Goal: Information Seeking & Learning: Learn about a topic

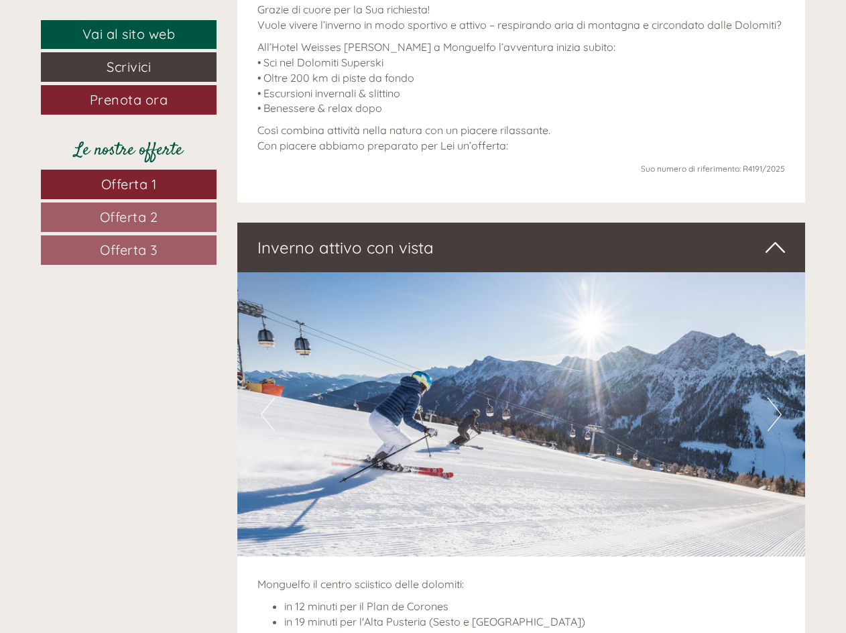
scroll to position [537, 0]
click at [107, 189] on span "Offerta 1" at bounding box center [129, 184] width 56 height 17
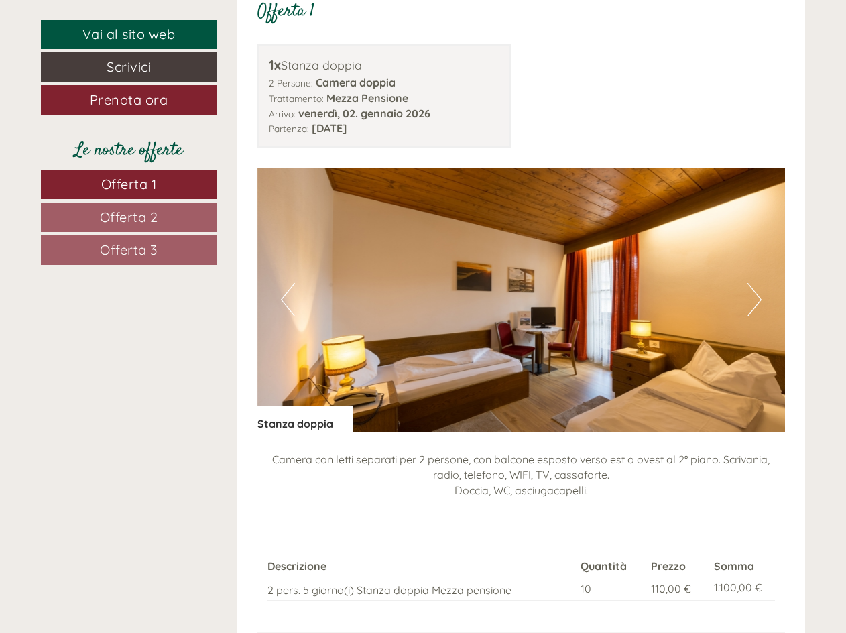
scroll to position [1407, 0]
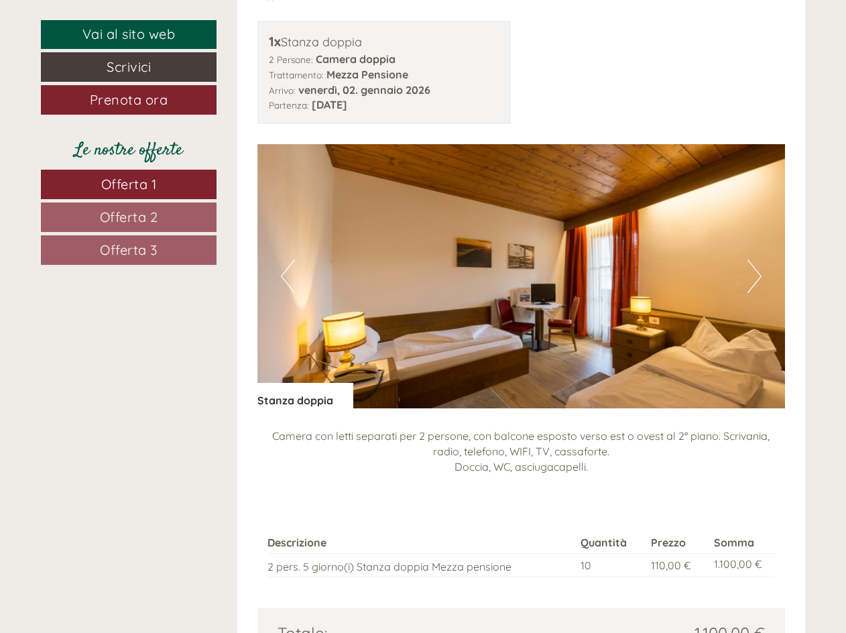
click at [751, 282] on button "Next" at bounding box center [755, 277] width 14 height 34
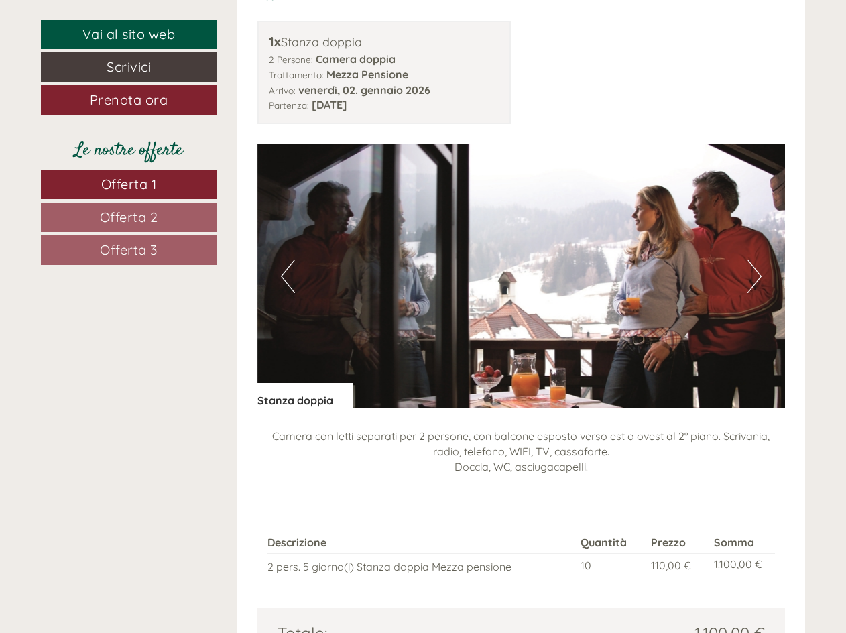
click at [751, 282] on button "Next" at bounding box center [755, 277] width 14 height 34
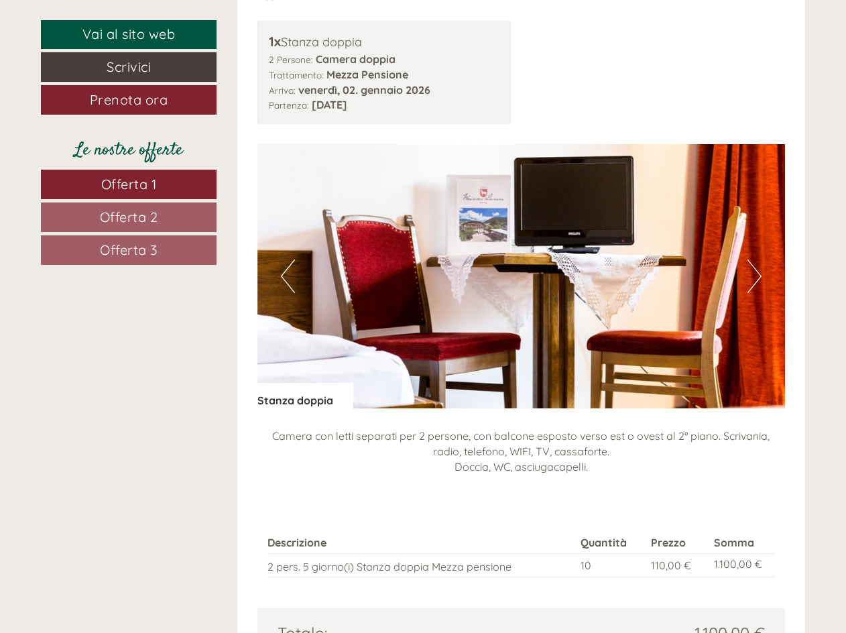
click at [751, 282] on button "Next" at bounding box center [755, 277] width 14 height 34
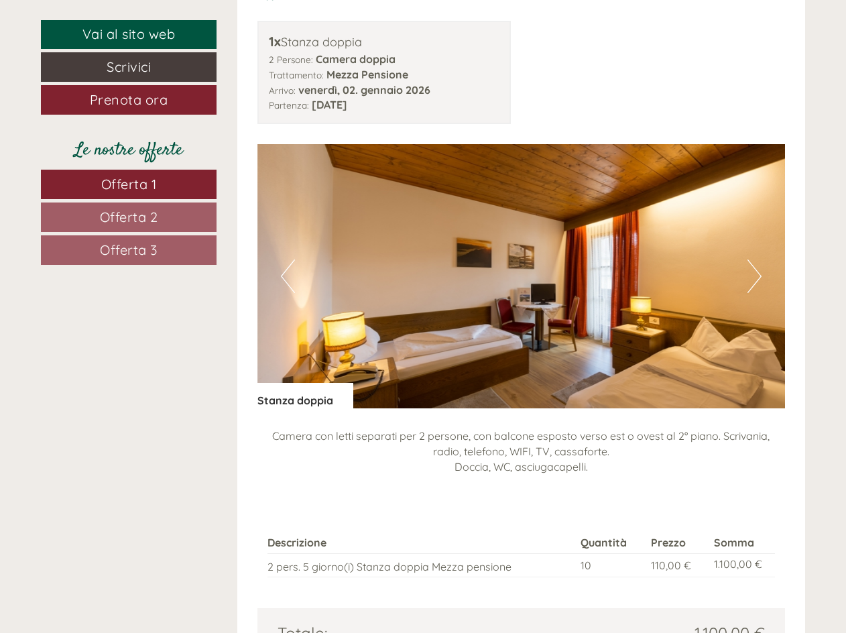
click at [749, 282] on button "Next" at bounding box center [755, 277] width 14 height 34
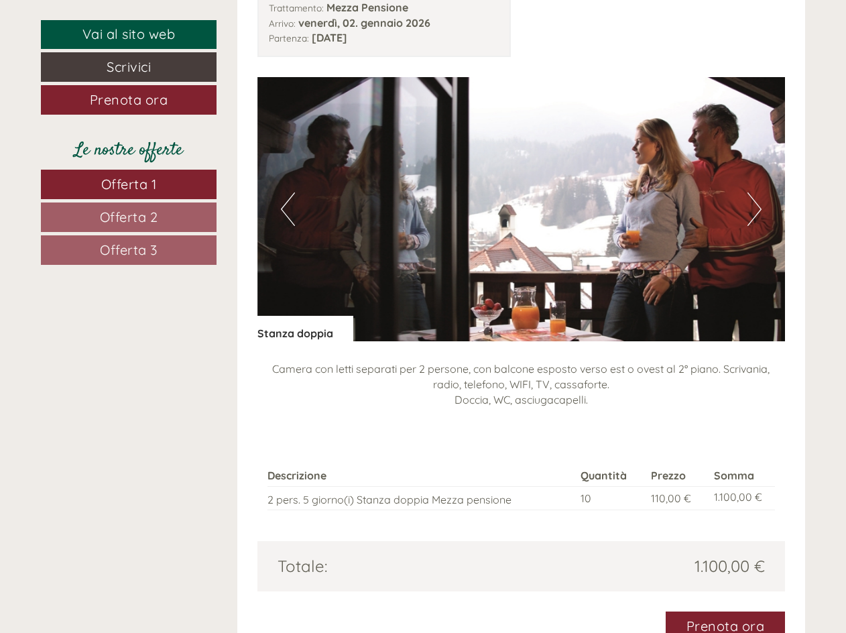
scroll to position [1608, 0]
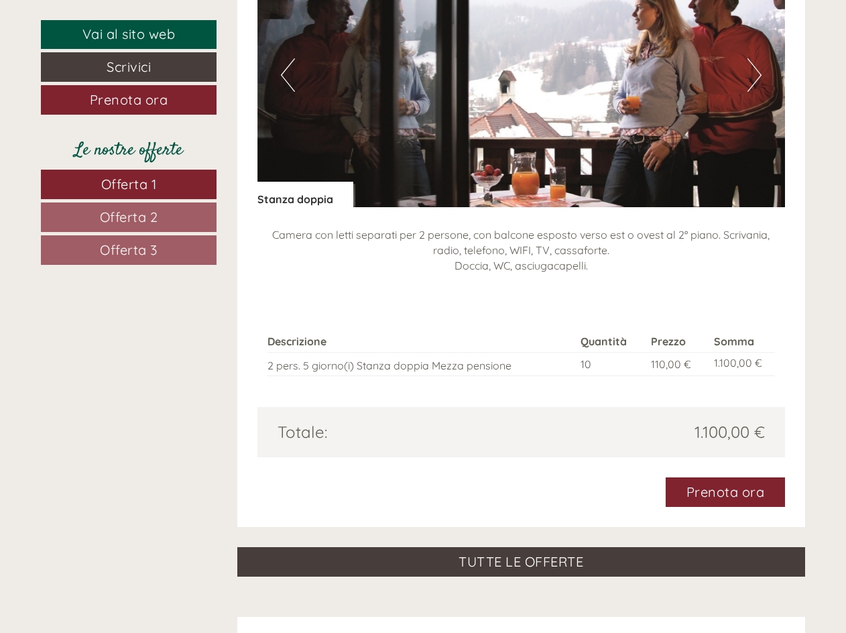
click at [105, 217] on span "Offerta 2" at bounding box center [129, 217] width 58 height 17
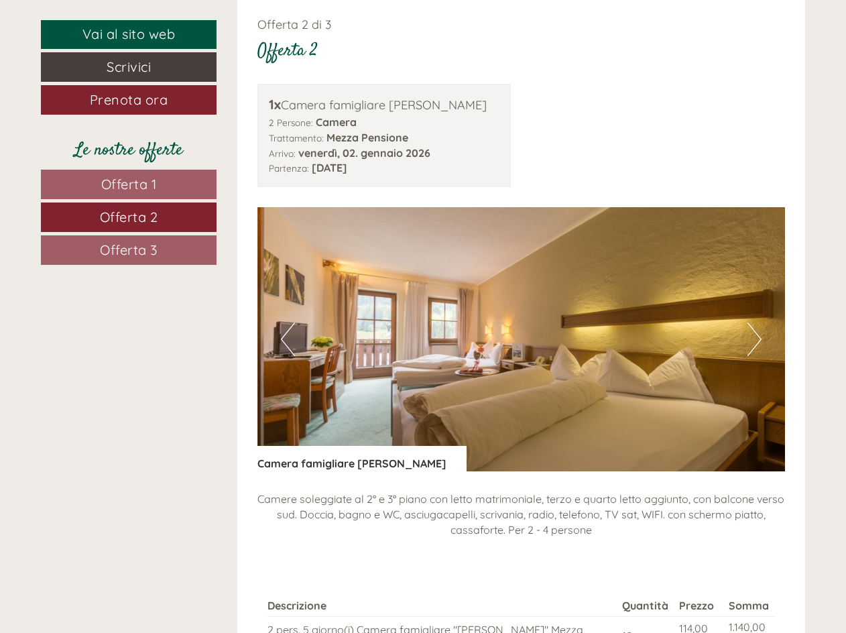
scroll to position [1474, 0]
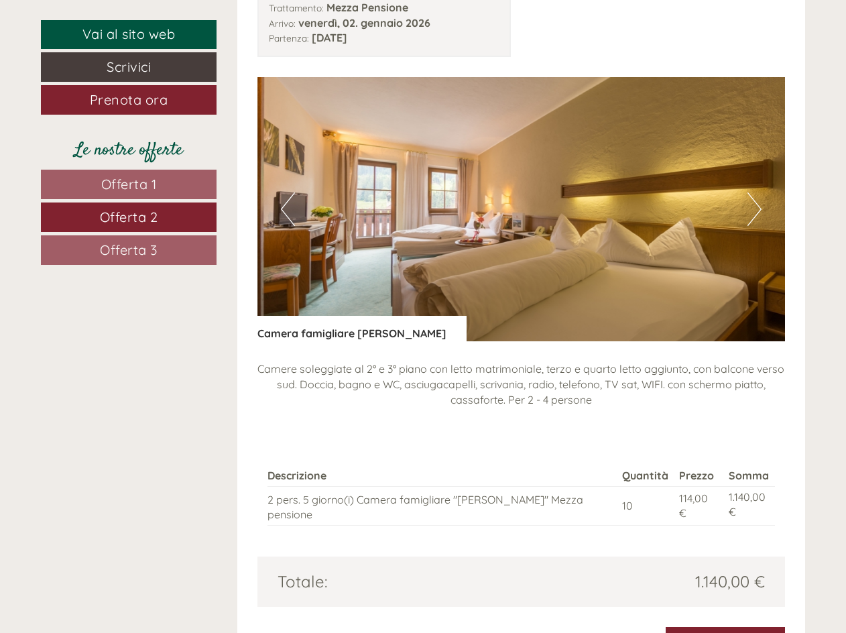
click at [758, 207] on button "Next" at bounding box center [755, 209] width 14 height 34
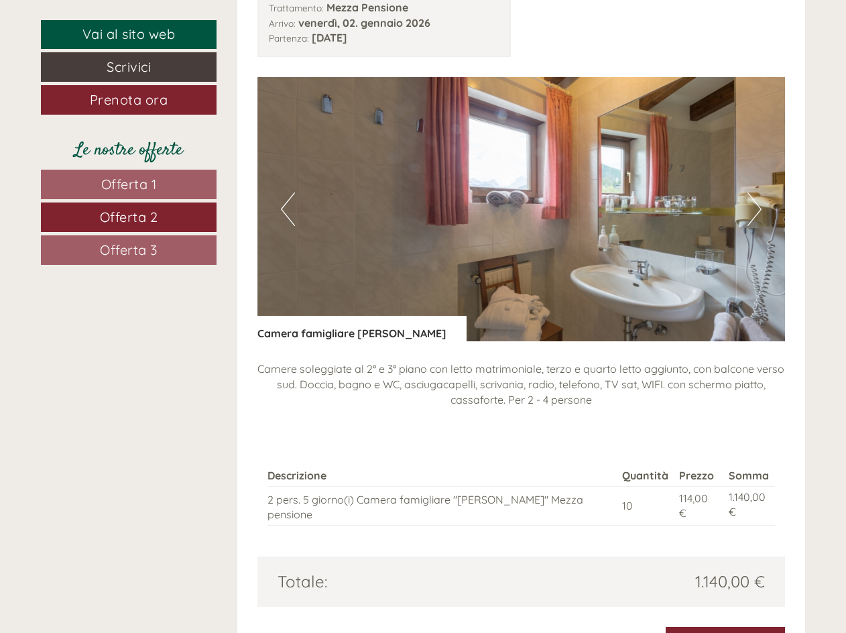
click at [757, 208] on button "Next" at bounding box center [755, 209] width 14 height 34
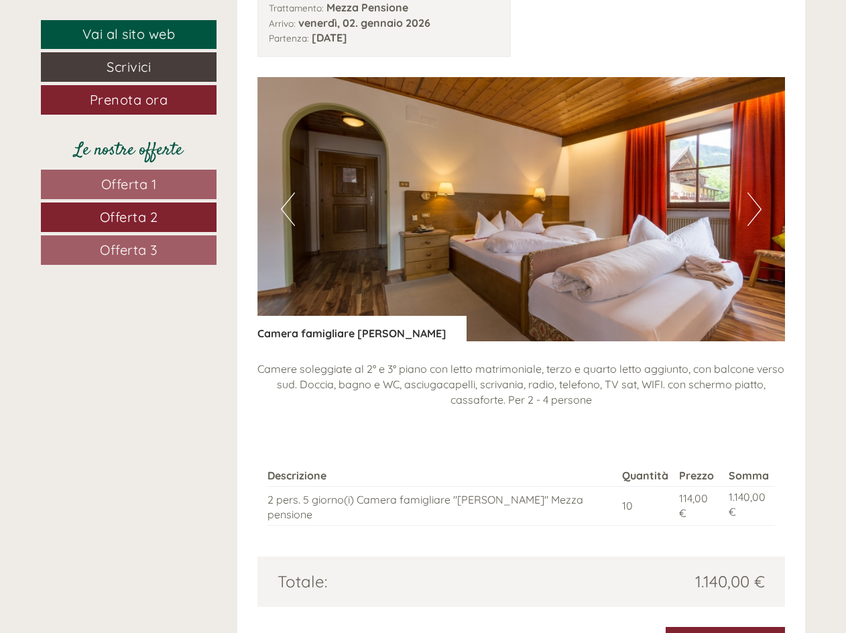
click at [288, 210] on button "Previous" at bounding box center [288, 209] width 14 height 34
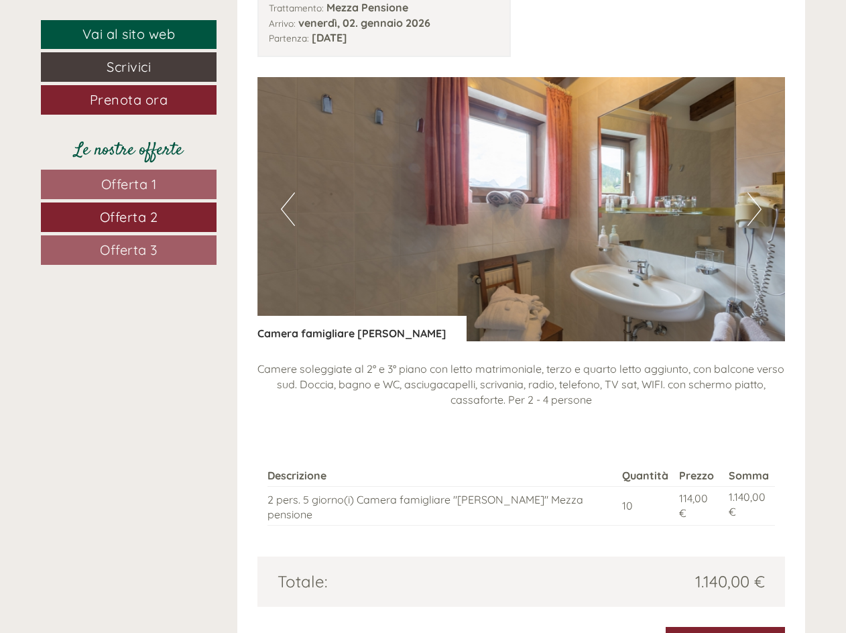
click at [749, 205] on button "Next" at bounding box center [755, 209] width 14 height 34
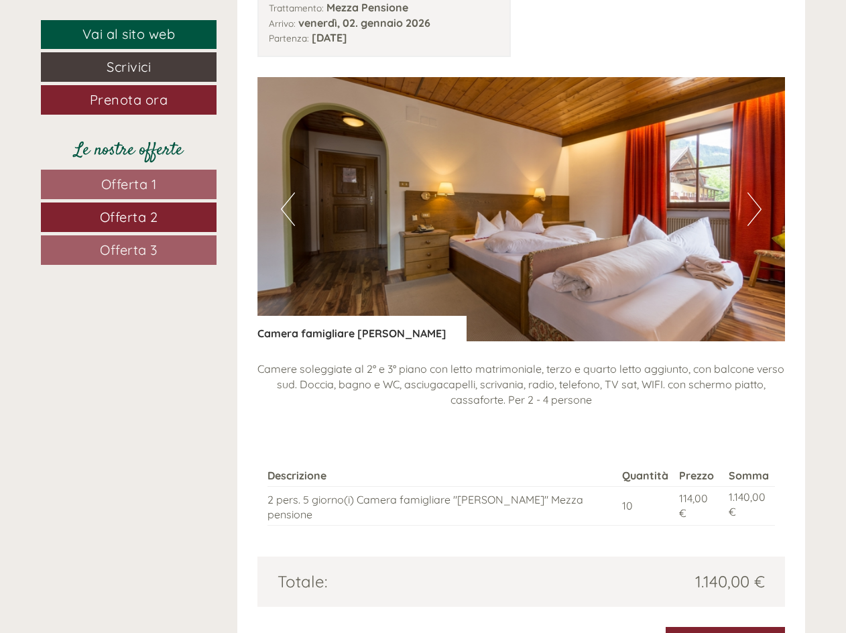
click at [752, 205] on button "Next" at bounding box center [755, 209] width 14 height 34
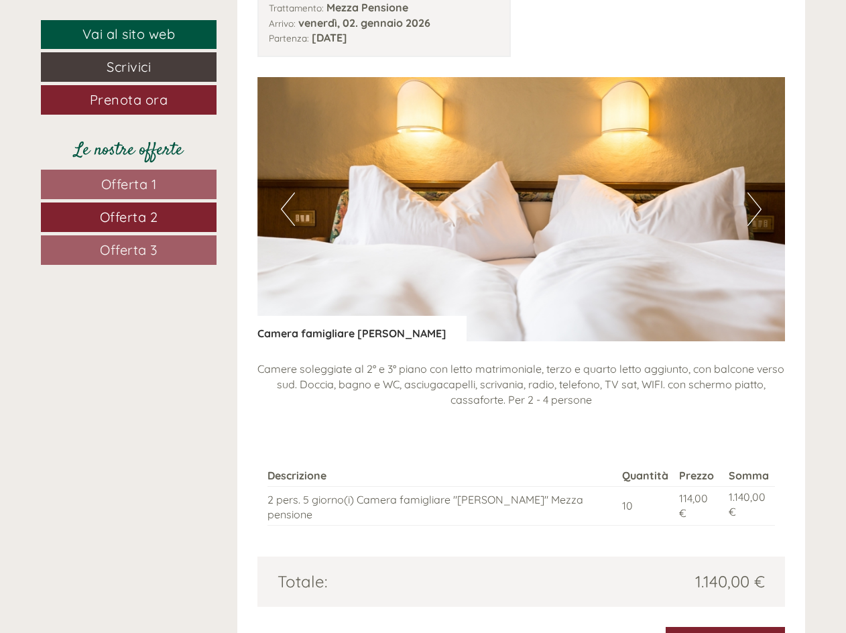
click at [751, 205] on button "Next" at bounding box center [755, 209] width 14 height 34
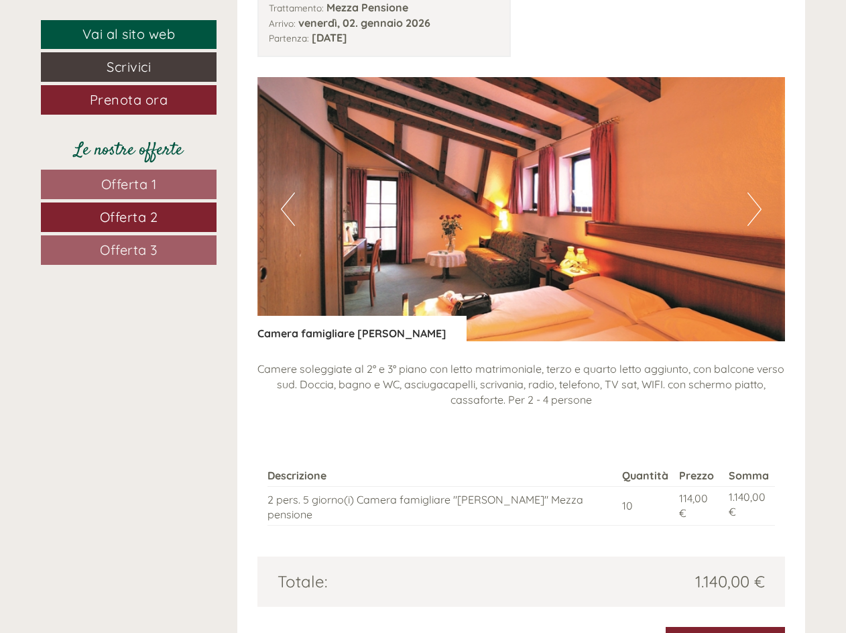
click at [751, 205] on button "Next" at bounding box center [755, 209] width 14 height 34
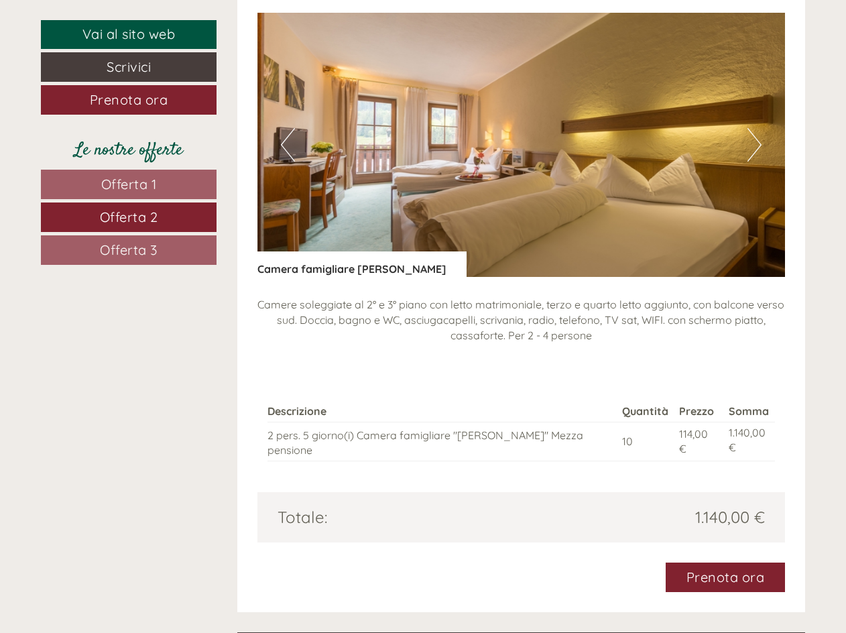
scroll to position [1608, 0]
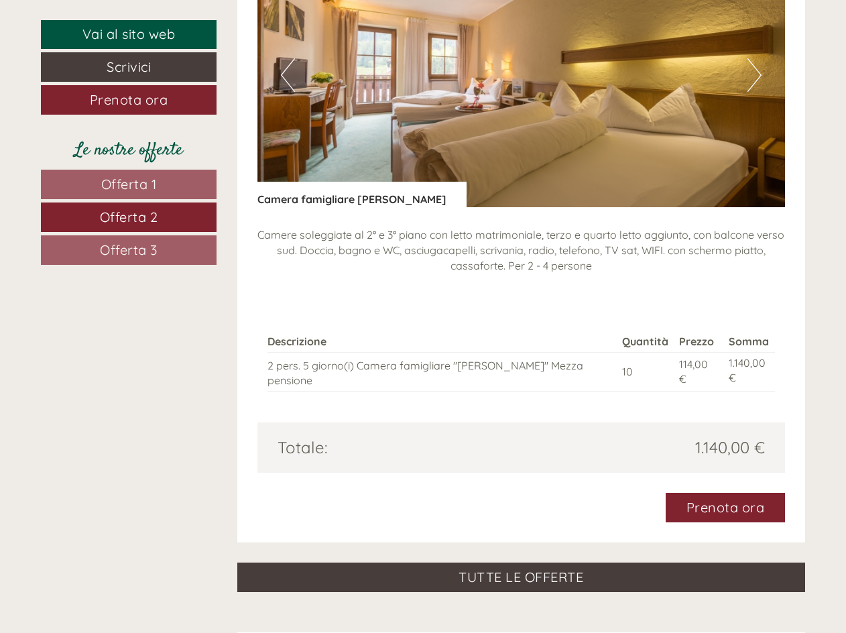
click at [754, 78] on button "Next" at bounding box center [755, 75] width 14 height 34
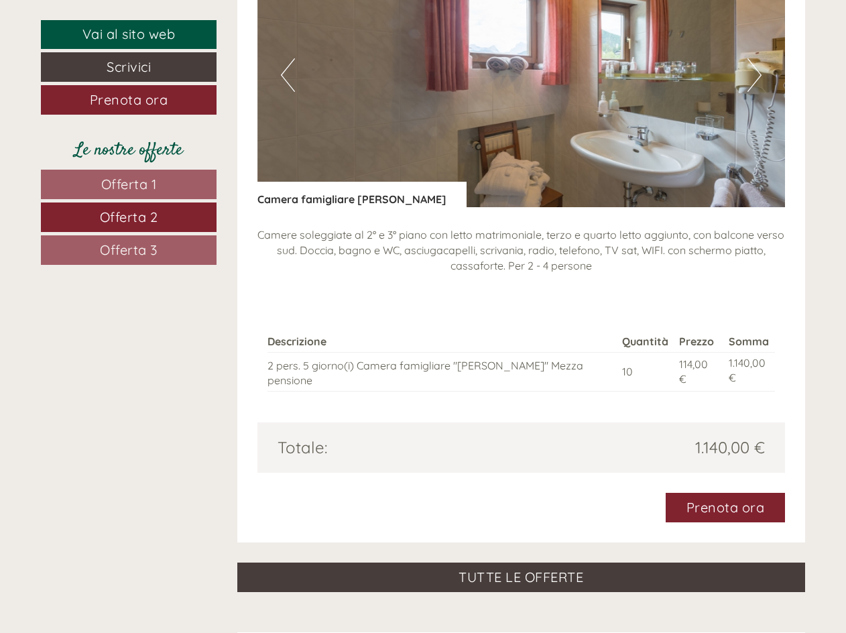
click at [121, 249] on span "Offerta 3" at bounding box center [129, 249] width 58 height 17
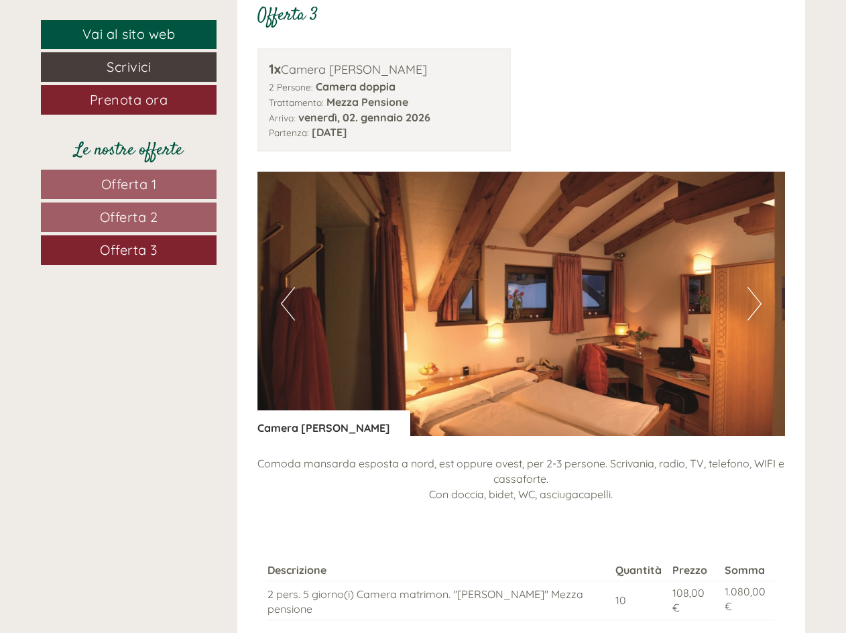
scroll to position [1474, 0]
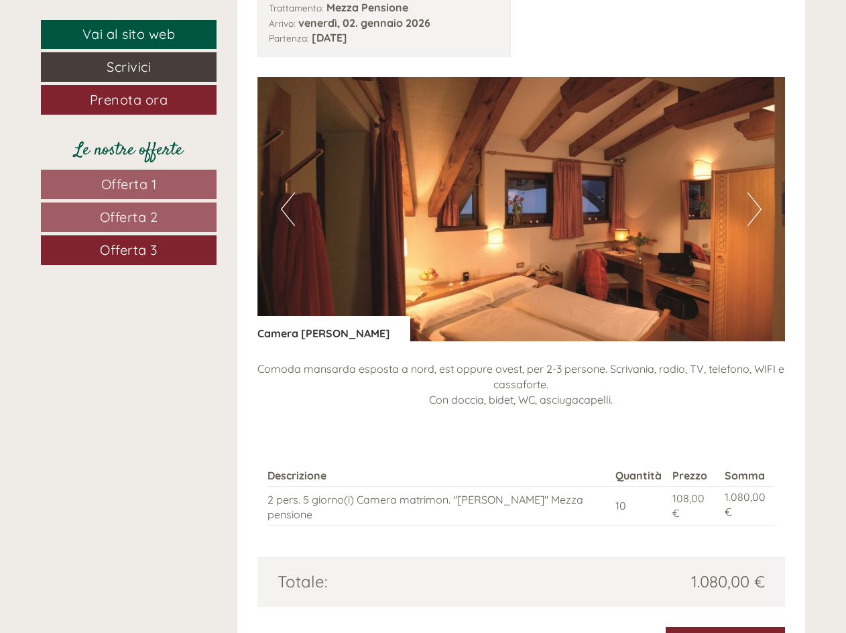
click at [755, 211] on button "Next" at bounding box center [755, 209] width 14 height 34
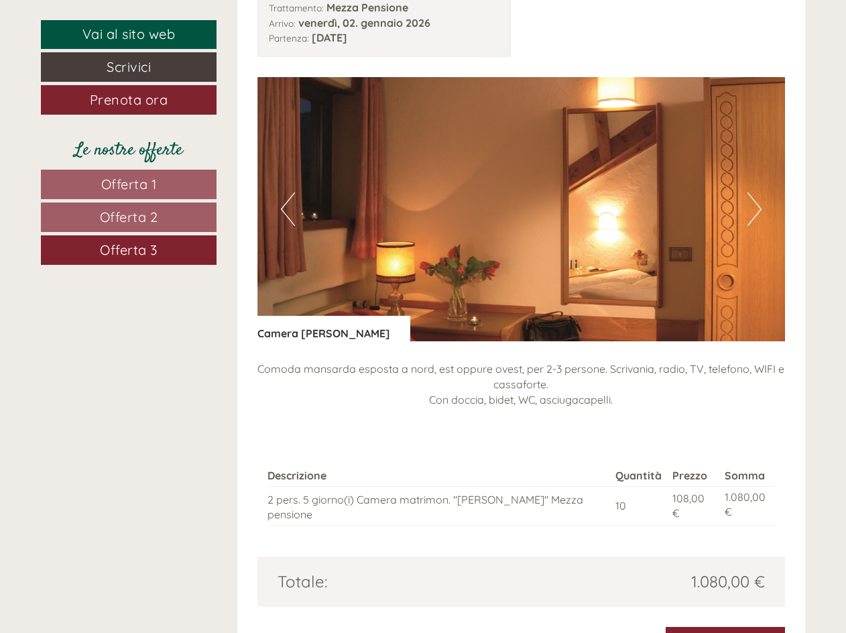
click at [755, 211] on button "Next" at bounding box center [755, 209] width 14 height 34
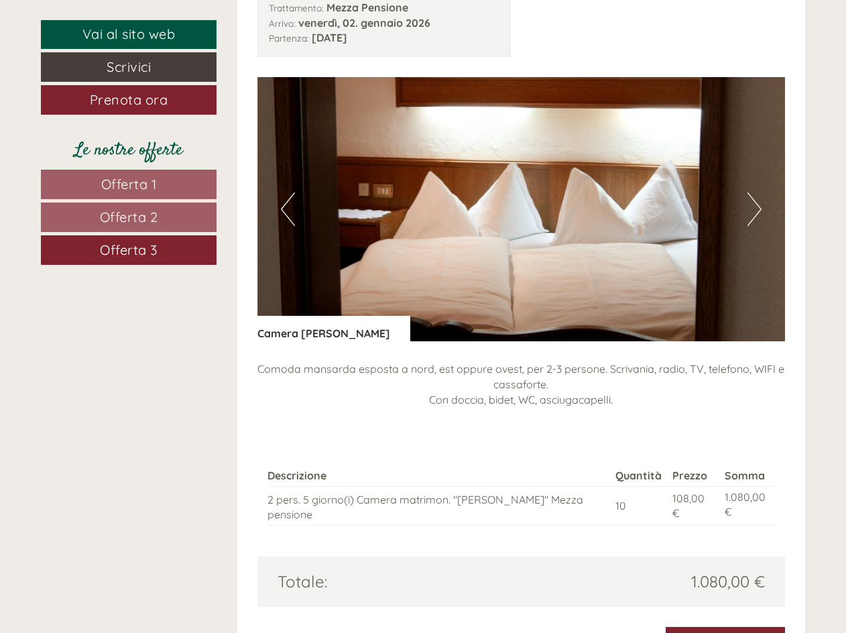
click at [755, 211] on button "Next" at bounding box center [755, 209] width 14 height 34
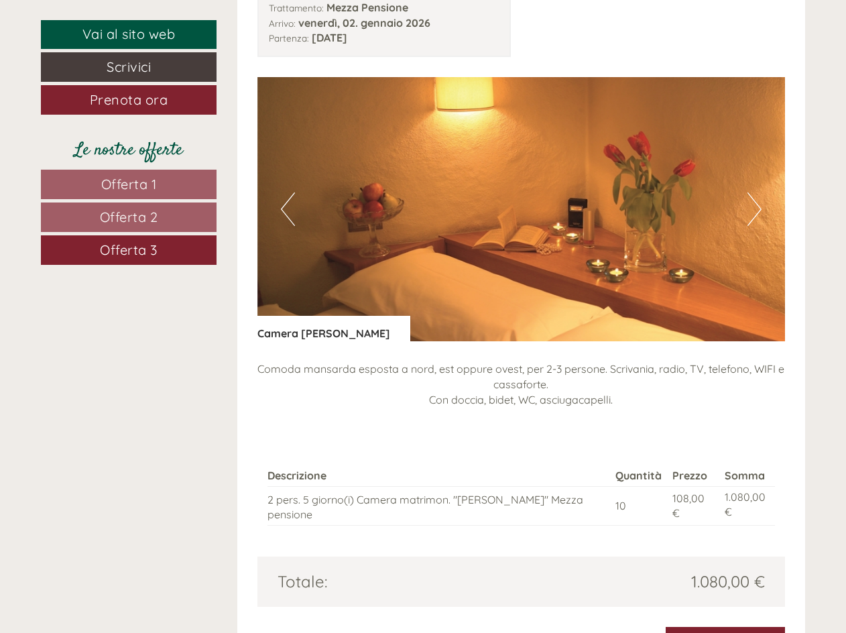
click at [755, 211] on button "Next" at bounding box center [755, 209] width 14 height 34
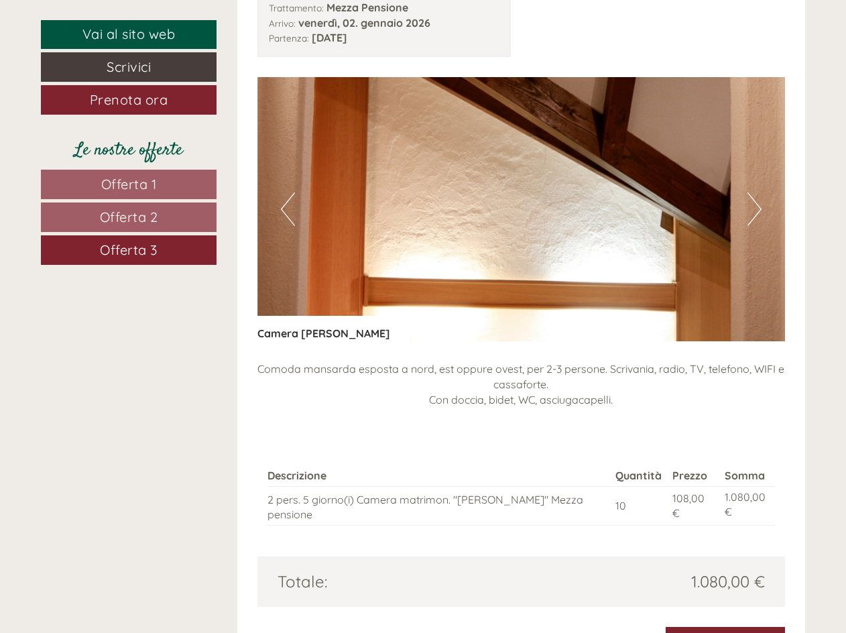
click at [294, 221] on button "Previous" at bounding box center [288, 209] width 14 height 34
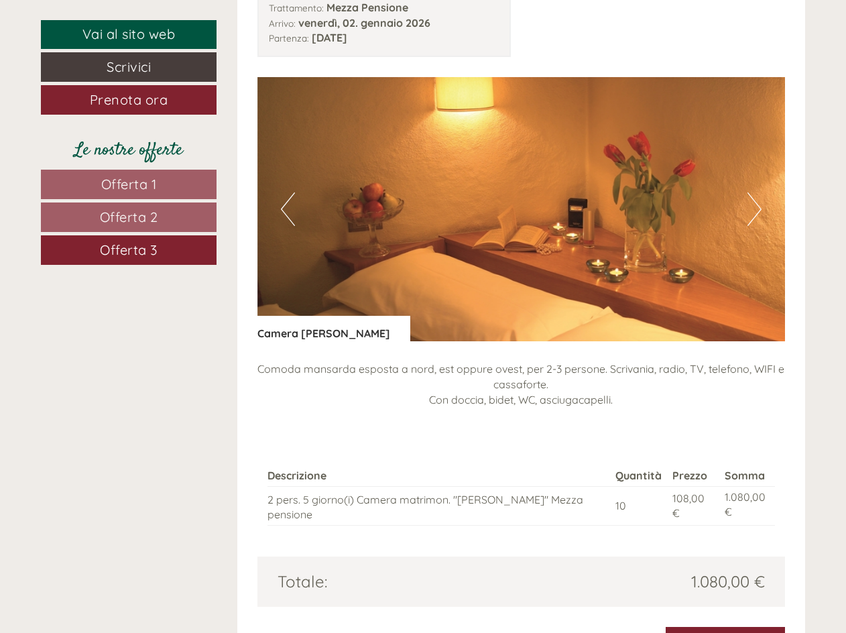
click at [292, 221] on button "Previous" at bounding box center [288, 209] width 14 height 34
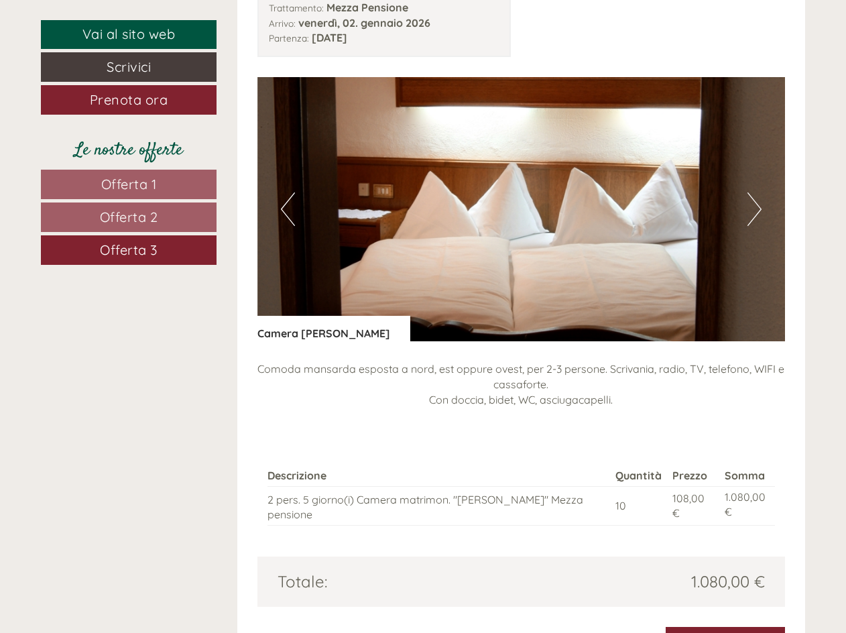
click at [292, 223] on button "Previous" at bounding box center [288, 209] width 14 height 34
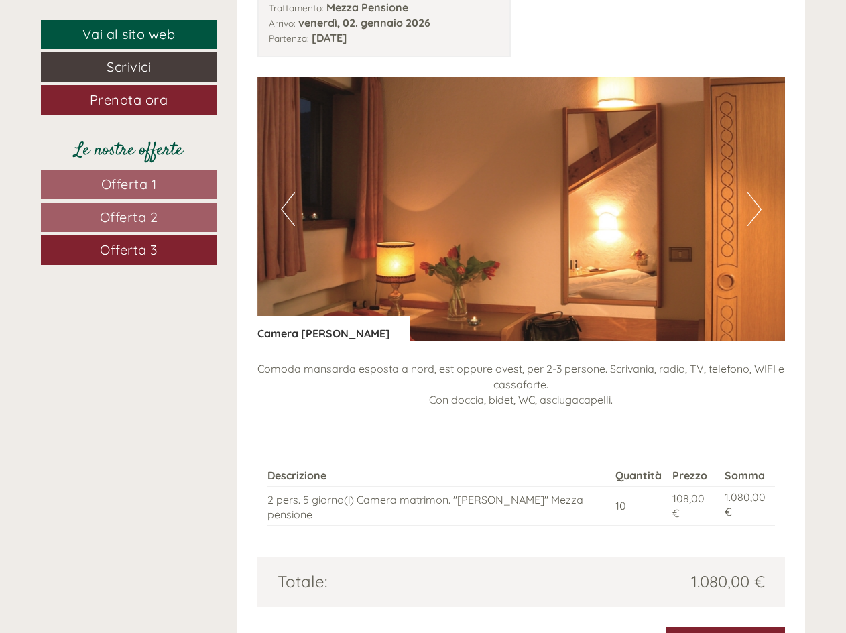
click at [292, 224] on button "Previous" at bounding box center [288, 209] width 14 height 34
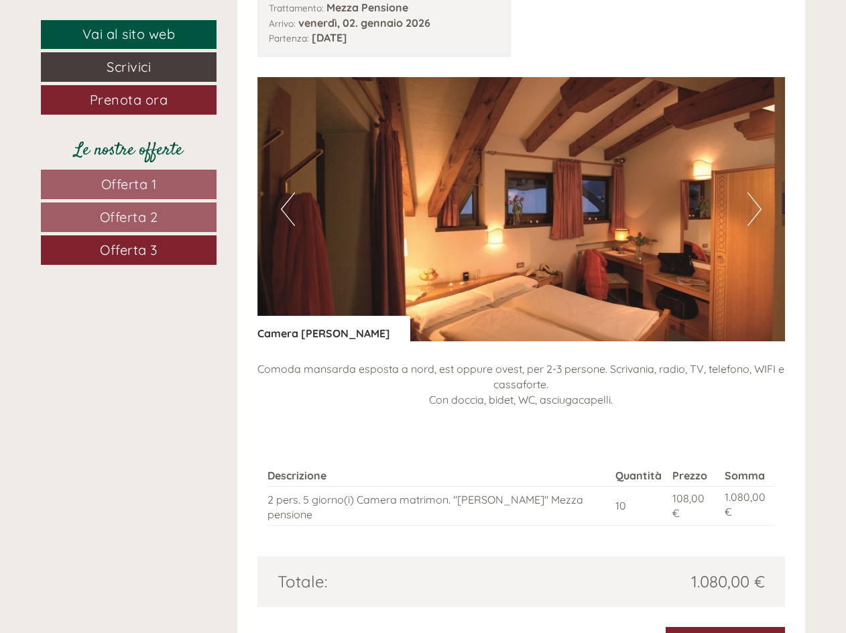
click at [292, 224] on button "Previous" at bounding box center [288, 209] width 14 height 34
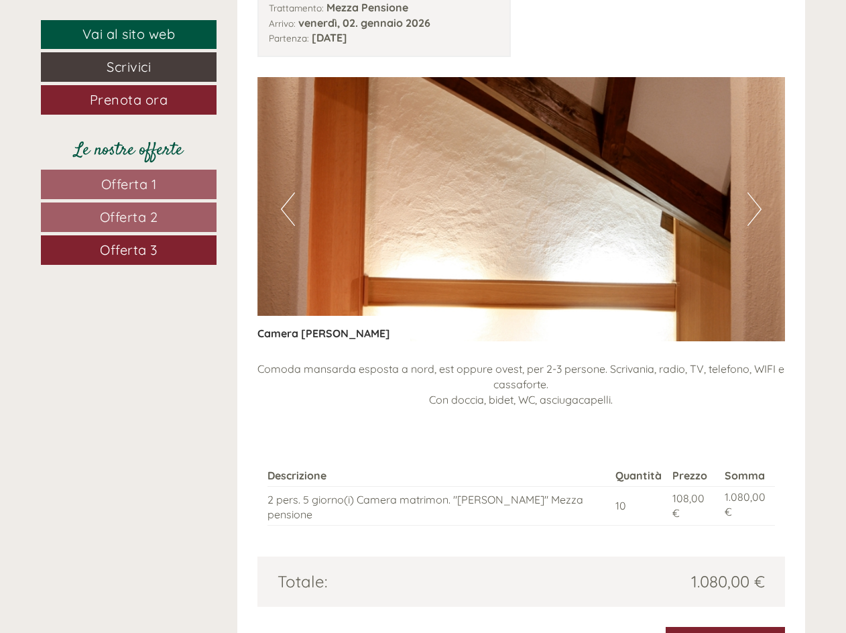
click at [108, 245] on span "Offerta 3" at bounding box center [129, 249] width 58 height 17
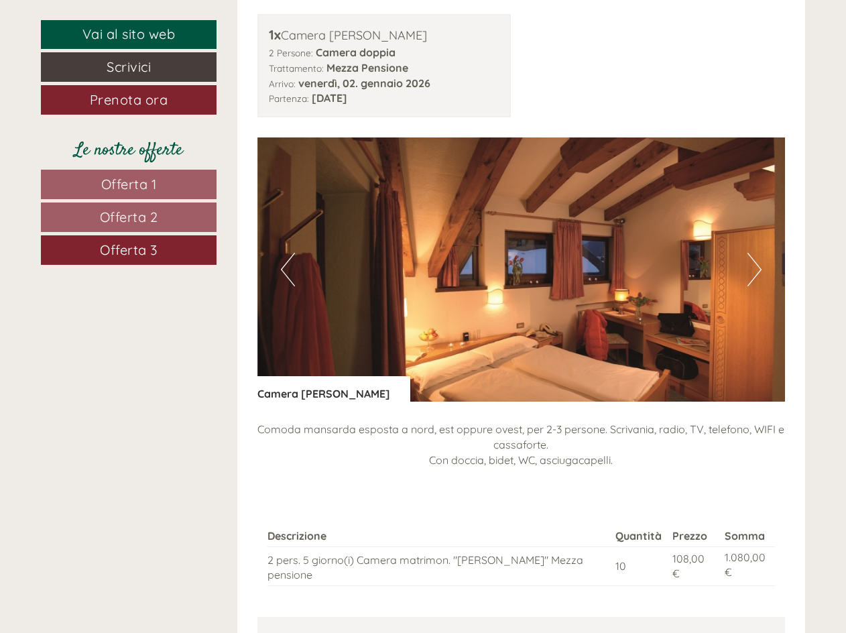
scroll to position [1541, 0]
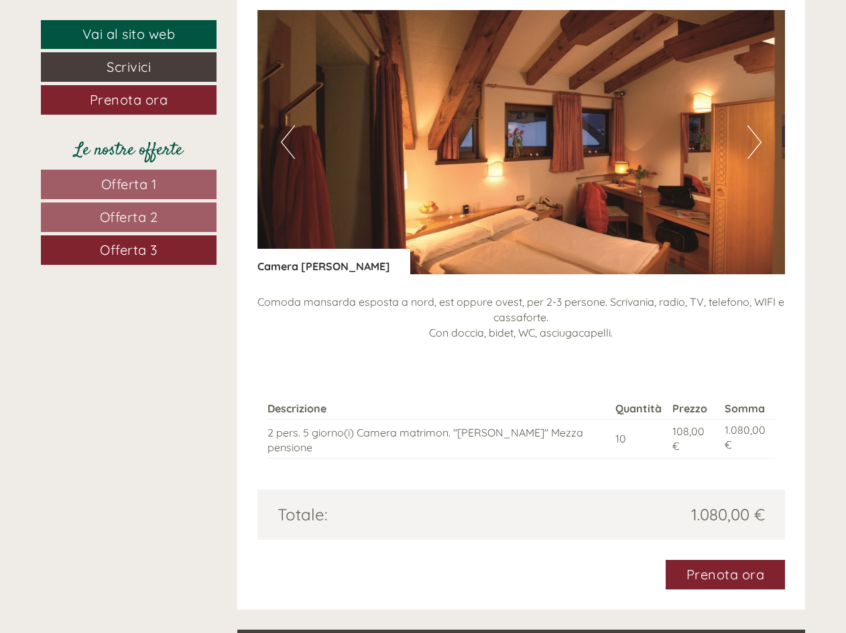
click at [114, 205] on link "Offerta 2" at bounding box center [129, 218] width 176 height 30
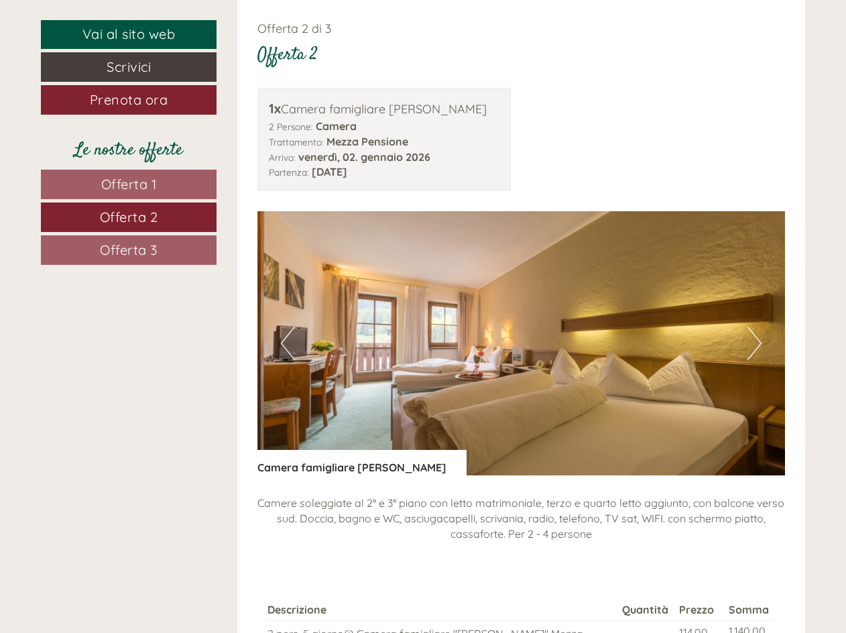
click at [756, 349] on button "Next" at bounding box center [755, 344] width 14 height 34
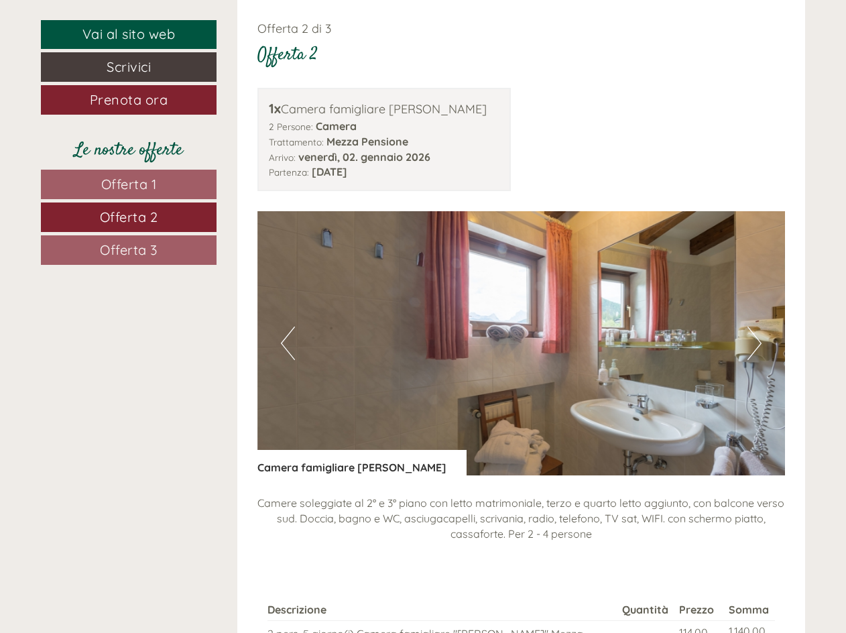
click at [757, 353] on button "Next" at bounding box center [755, 344] width 14 height 34
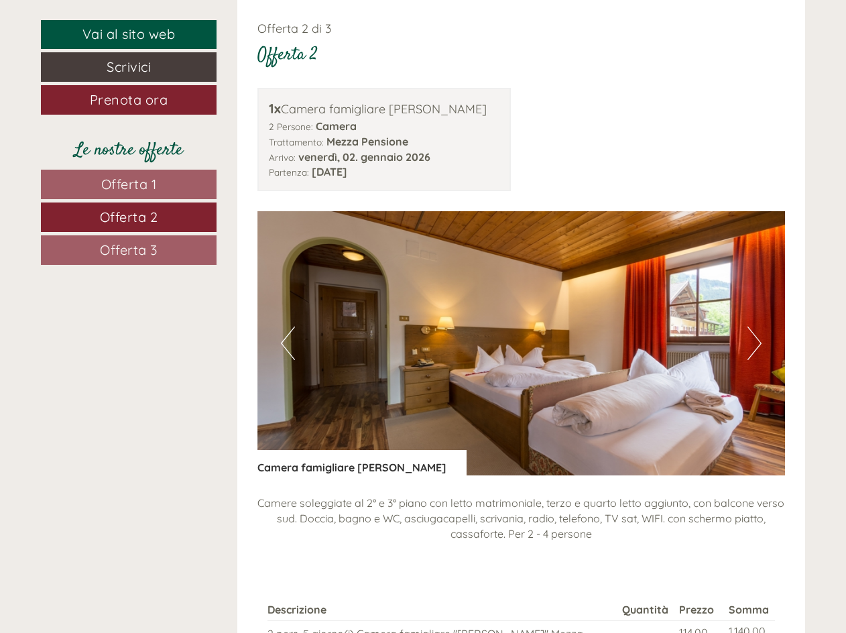
click at [758, 353] on button "Next" at bounding box center [755, 344] width 14 height 34
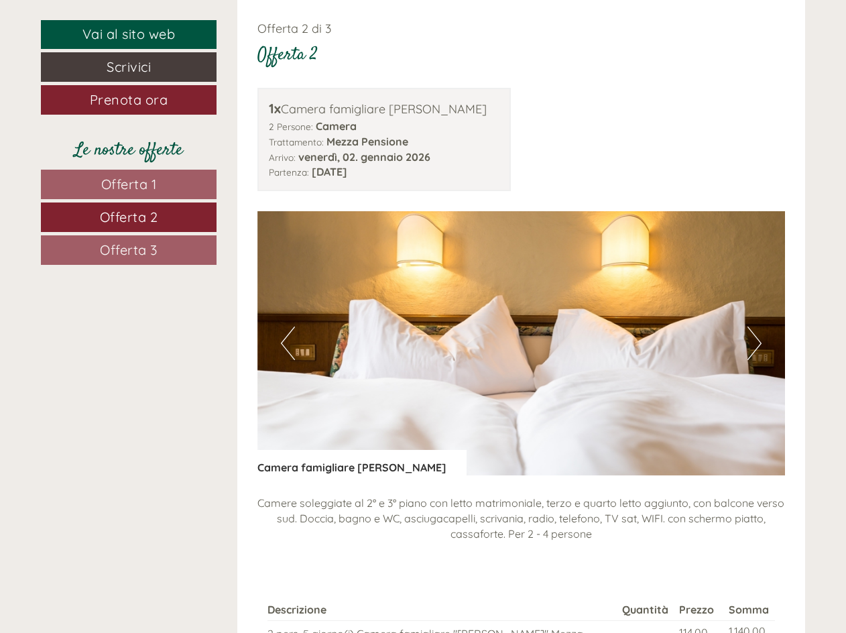
click at [757, 353] on button "Next" at bounding box center [755, 344] width 14 height 34
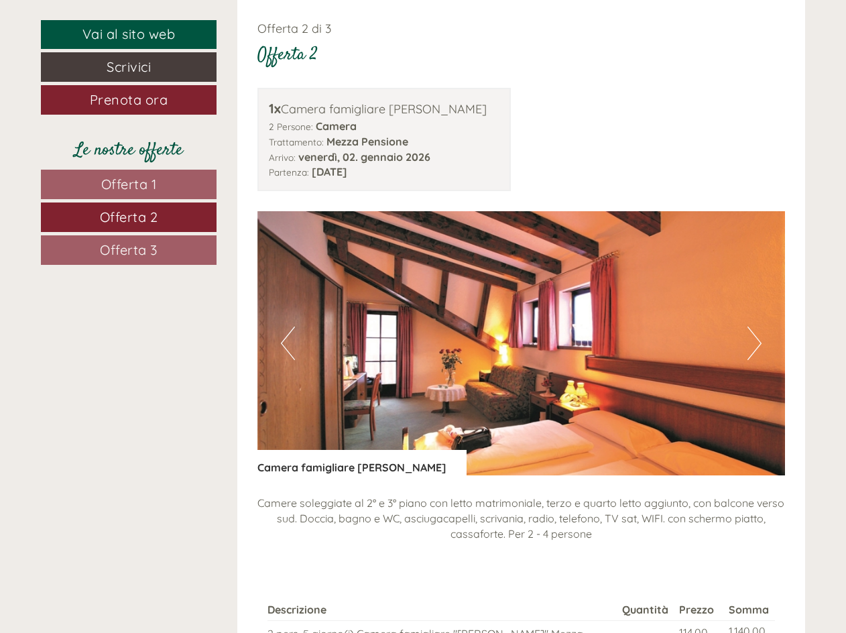
click at [757, 353] on button "Next" at bounding box center [755, 344] width 14 height 34
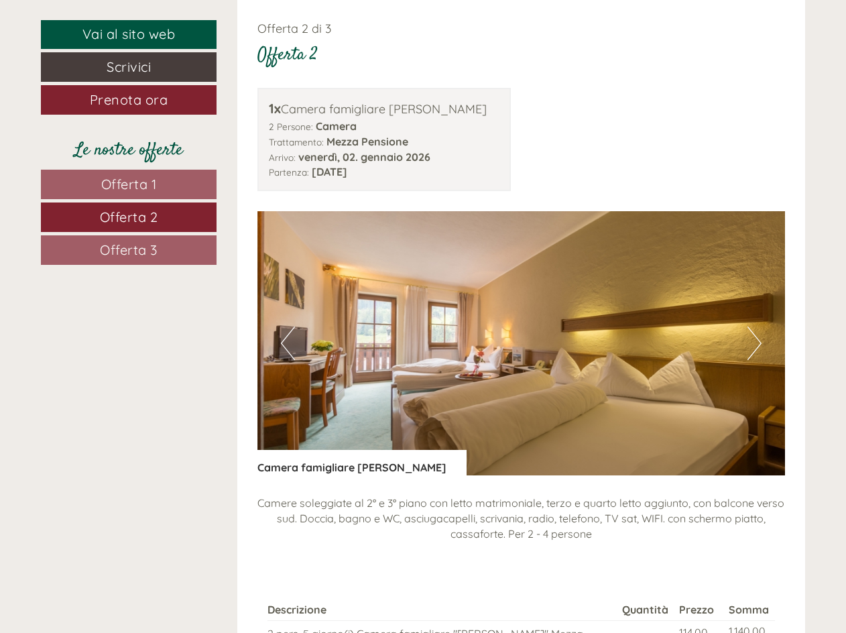
click at [757, 353] on button "Next" at bounding box center [755, 344] width 14 height 34
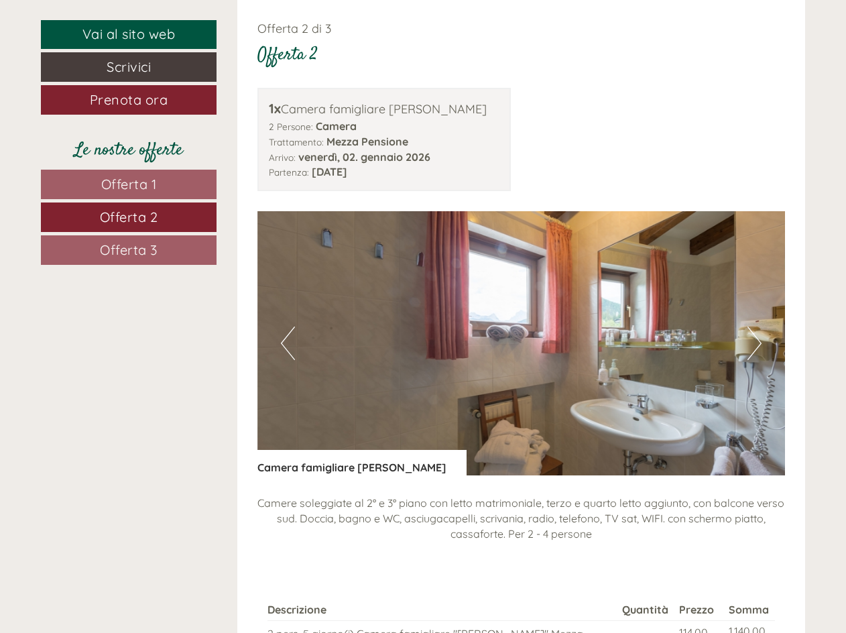
click at [757, 353] on button "Next" at bounding box center [755, 344] width 14 height 34
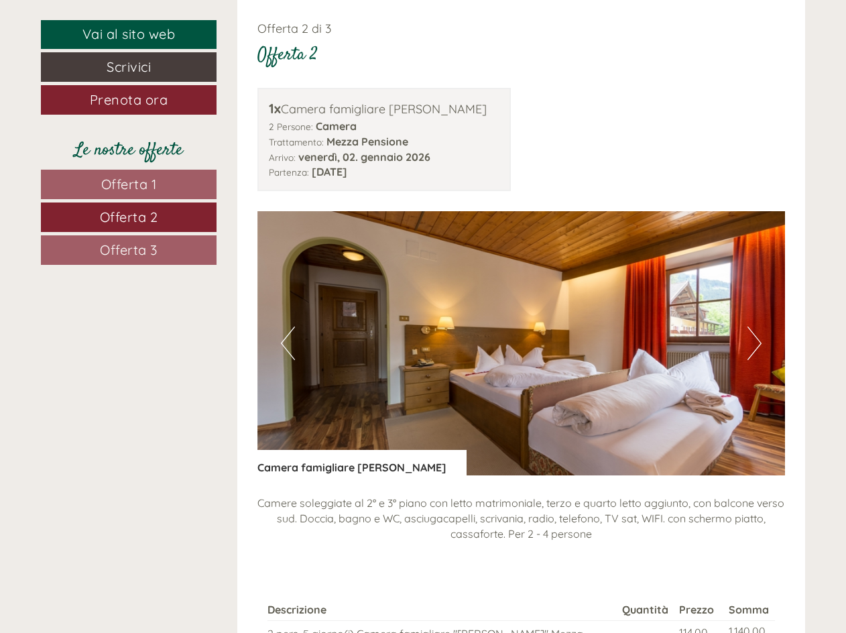
click at [749, 333] on button "Next" at bounding box center [755, 344] width 14 height 34
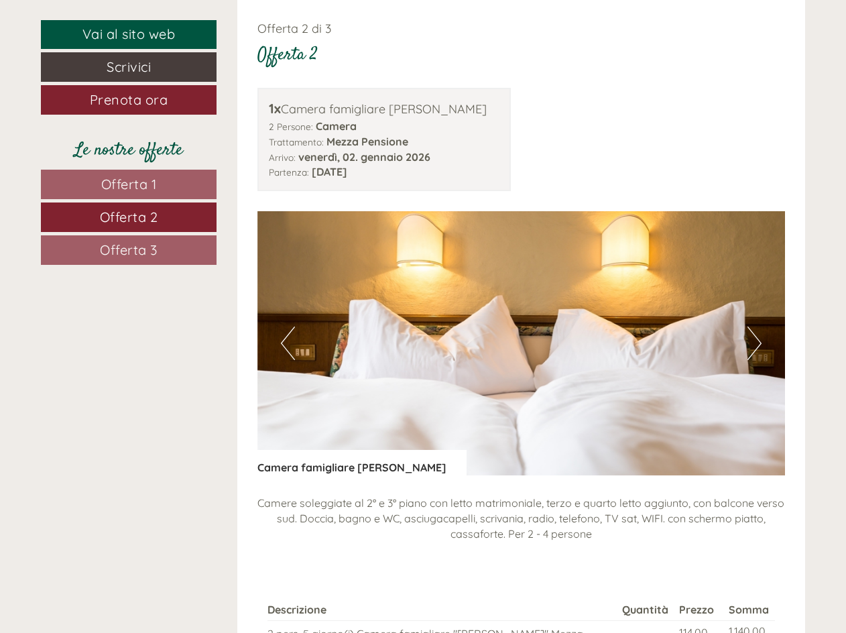
click at [753, 335] on button "Next" at bounding box center [755, 344] width 14 height 34
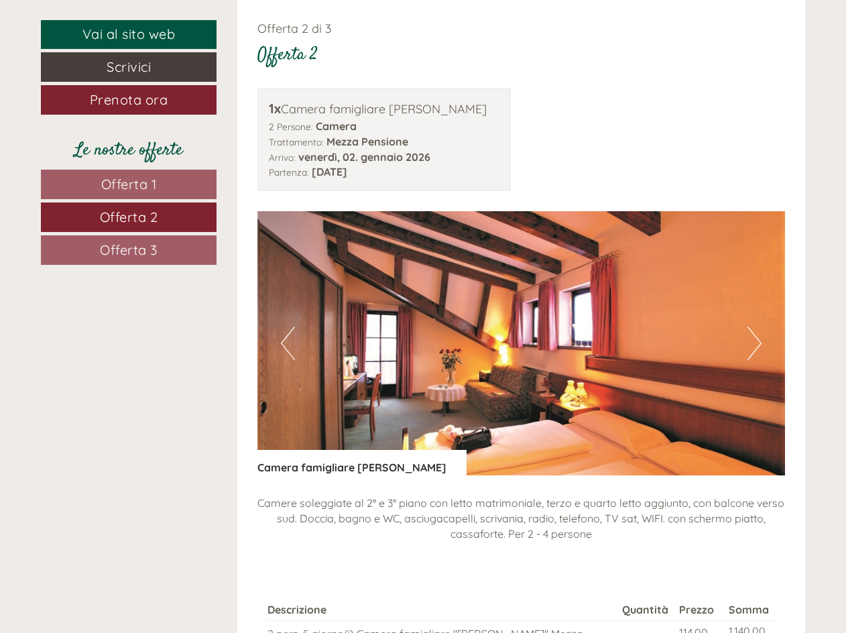
click at [754, 336] on button "Next" at bounding box center [755, 344] width 14 height 34
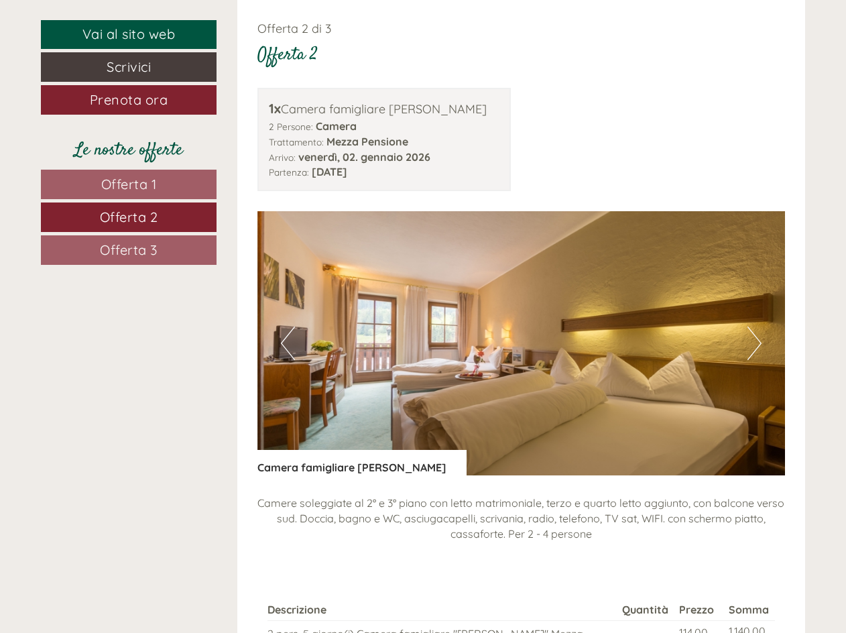
click at [755, 339] on button "Next" at bounding box center [755, 344] width 14 height 34
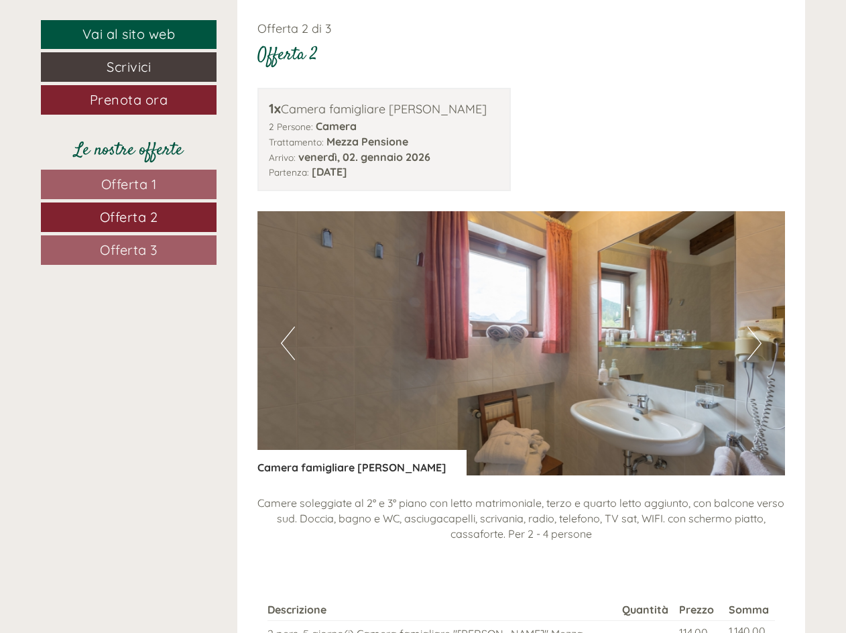
click at [755, 339] on button "Next" at bounding box center [755, 344] width 14 height 34
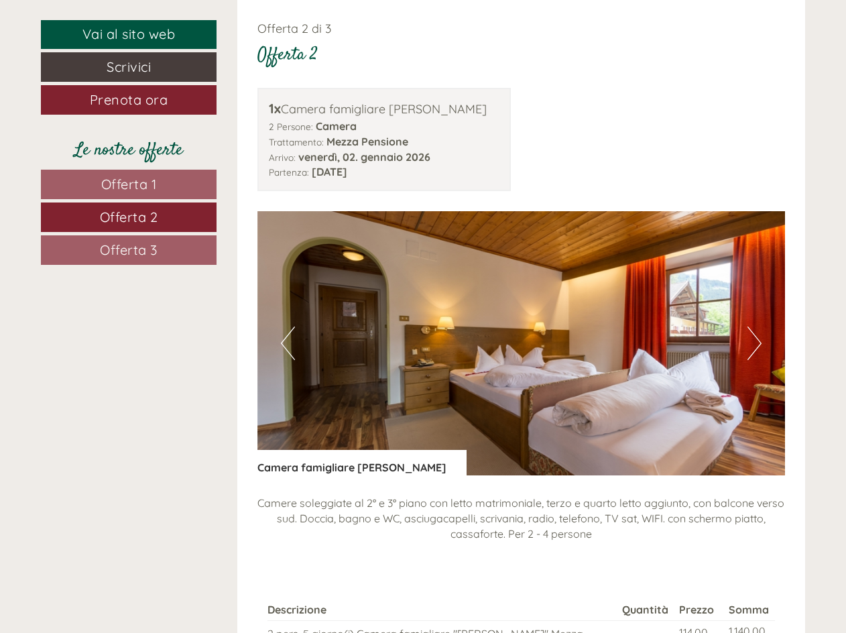
click at [755, 339] on button "Next" at bounding box center [755, 344] width 14 height 34
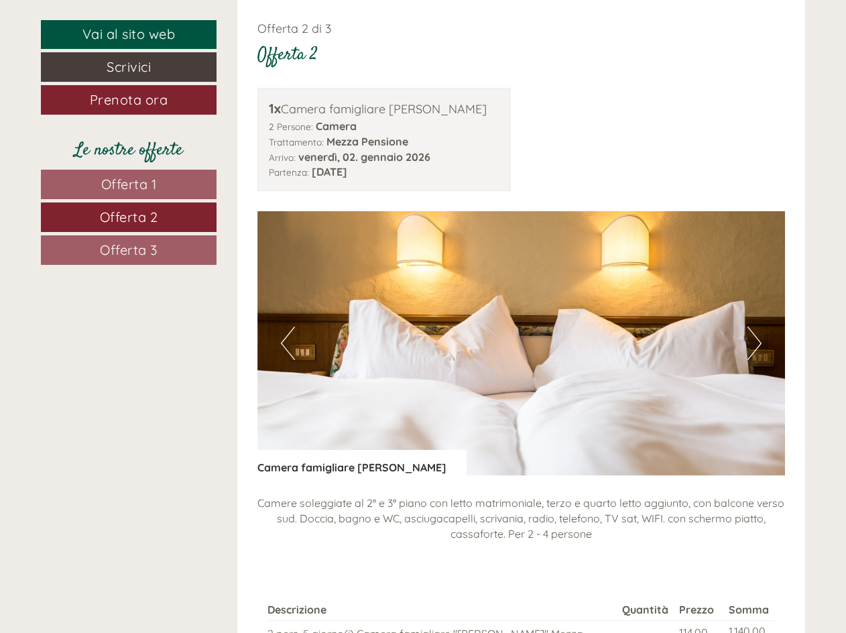
click at [756, 339] on button "Next" at bounding box center [755, 344] width 14 height 34
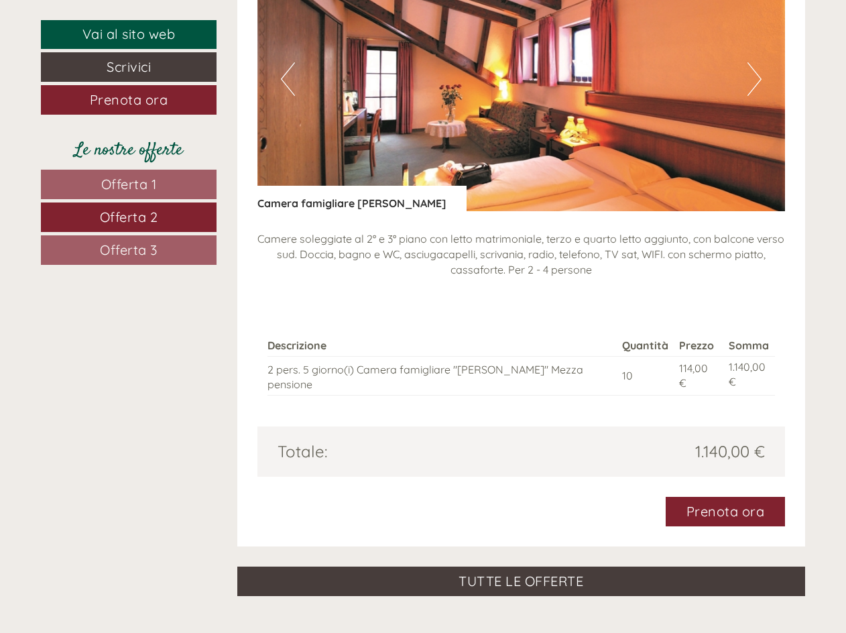
scroll to position [1608, 0]
